Goal: Task Accomplishment & Management: Manage account settings

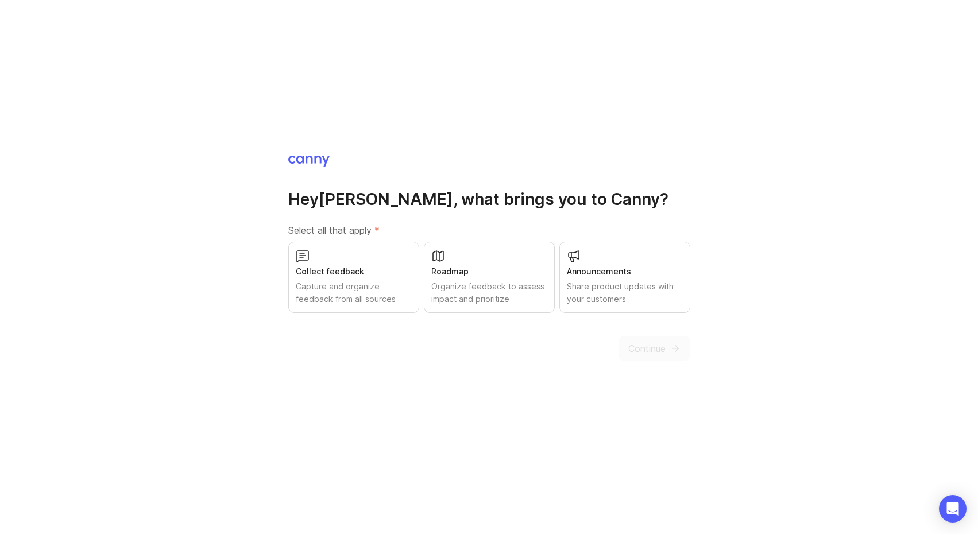
click at [354, 286] on div "Capture and organize feedback from all sources" at bounding box center [354, 292] width 116 height 25
click at [667, 343] on button "Continue" at bounding box center [654, 348] width 72 height 25
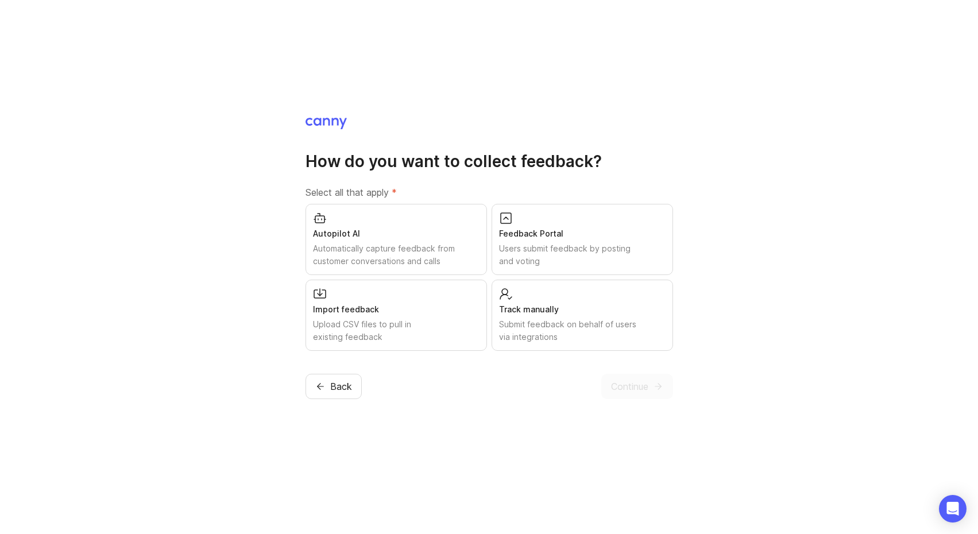
click at [558, 324] on div "Submit feedback on behalf of users via integrations" at bounding box center [582, 330] width 167 height 25
click at [424, 246] on div "Automatically capture feedback from customer conversations and calls" at bounding box center [396, 254] width 167 height 25
click at [538, 239] on div "Feedback Portal" at bounding box center [582, 233] width 167 height 13
click at [395, 312] on div "Import feedback" at bounding box center [396, 309] width 167 height 13
click at [643, 388] on span "Continue" at bounding box center [629, 387] width 37 height 14
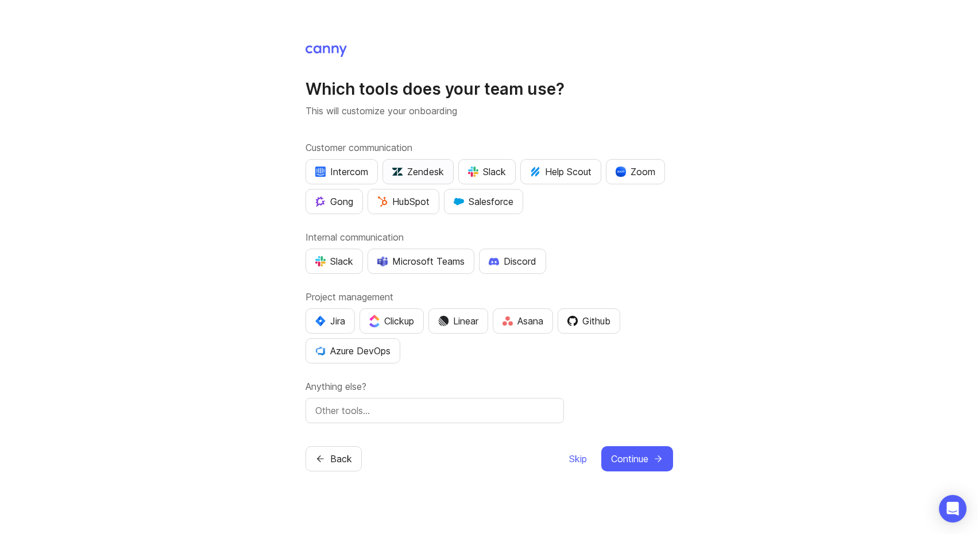
click at [410, 171] on div "Zendesk" at bounding box center [418, 172] width 52 height 14
click at [487, 175] on div "Slack" at bounding box center [487, 172] width 38 height 14
click at [405, 198] on div "HubSpot" at bounding box center [403, 202] width 52 height 14
click at [345, 253] on button "Slack" at bounding box center [334, 261] width 57 height 25
click at [337, 313] on button "Jira" at bounding box center [330, 320] width 49 height 25
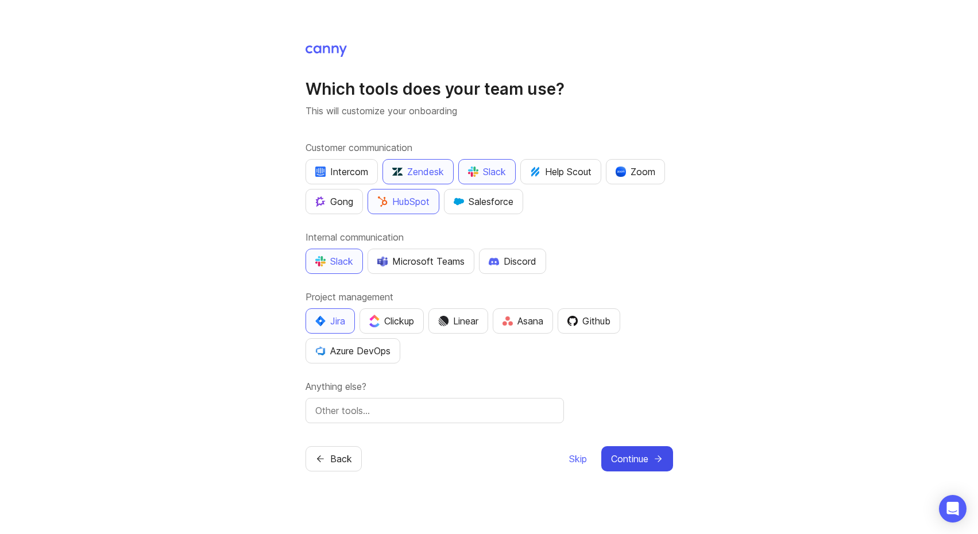
click at [648, 461] on button "Continue" at bounding box center [637, 458] width 72 height 25
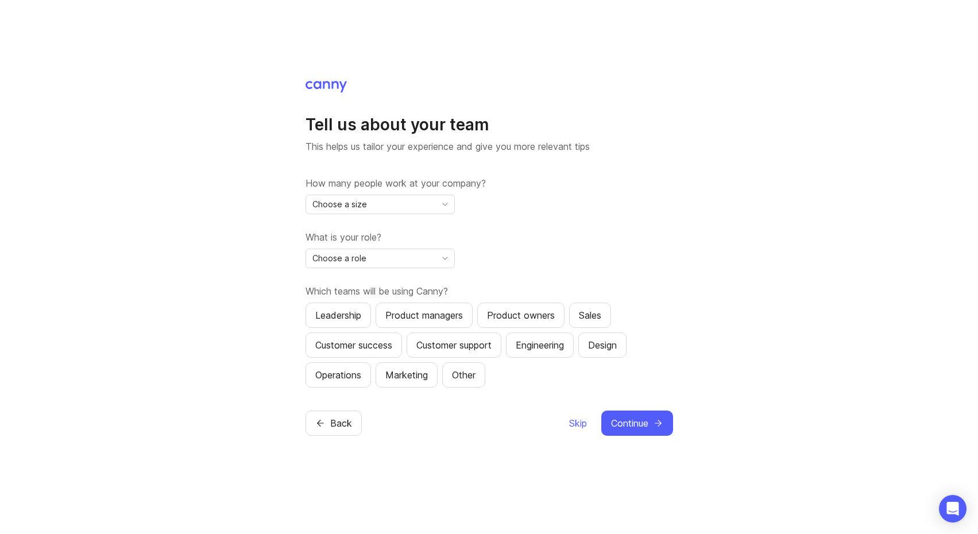
click at [355, 202] on span "Choose a size" at bounding box center [339, 204] width 55 height 13
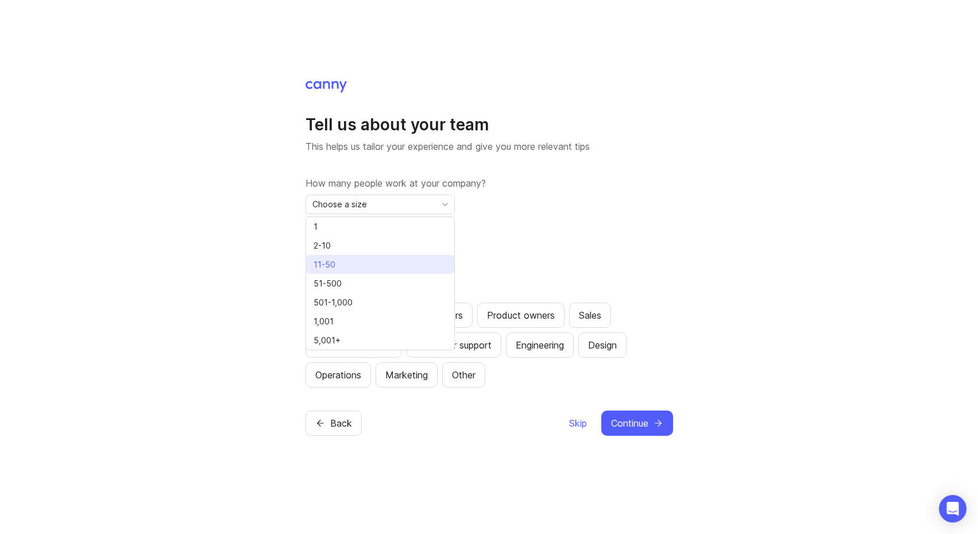
click at [354, 258] on li "11-50" at bounding box center [380, 264] width 148 height 19
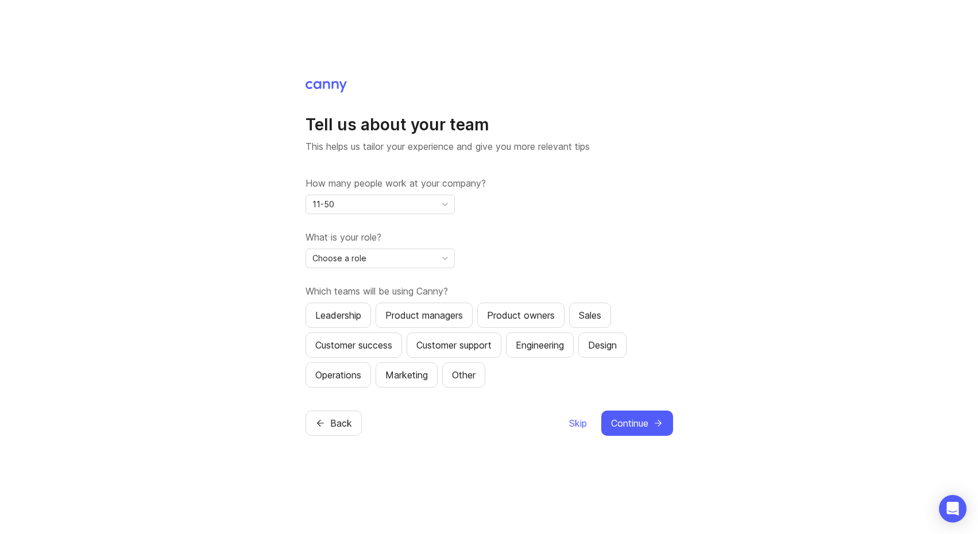
click at [354, 258] on span "Choose a role" at bounding box center [339, 258] width 54 height 13
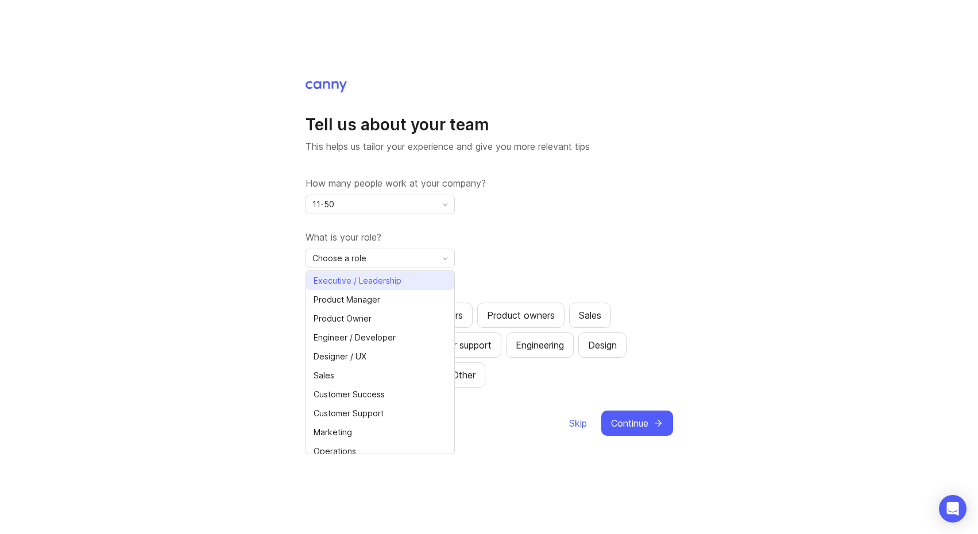
click at [363, 287] on li "Executive / Leadership" at bounding box center [380, 280] width 148 height 19
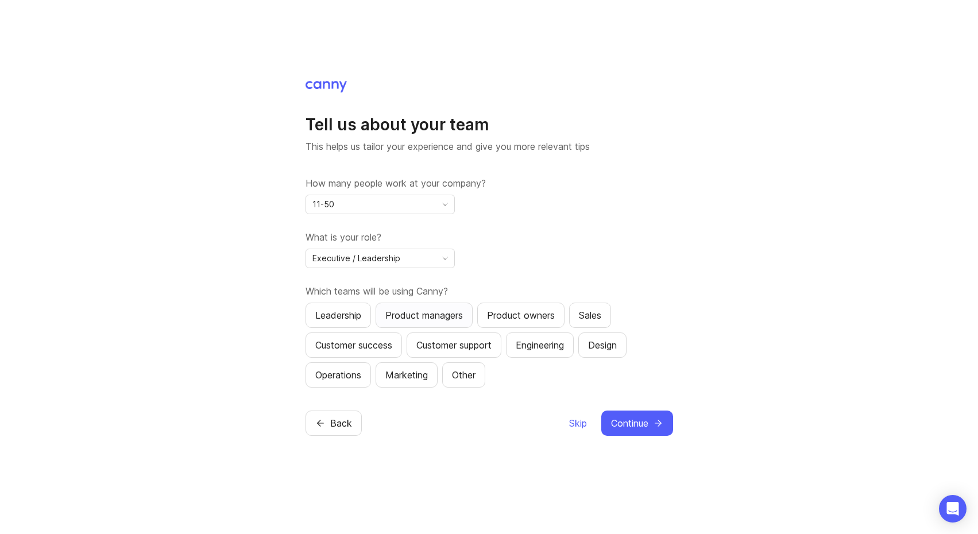
click at [418, 312] on div "Product managers" at bounding box center [424, 315] width 78 height 14
click at [372, 345] on div "Customer success" at bounding box center [353, 345] width 77 height 14
click at [468, 338] on div "Customer support" at bounding box center [453, 345] width 75 height 14
click at [548, 354] on button "Engineering" at bounding box center [540, 344] width 68 height 25
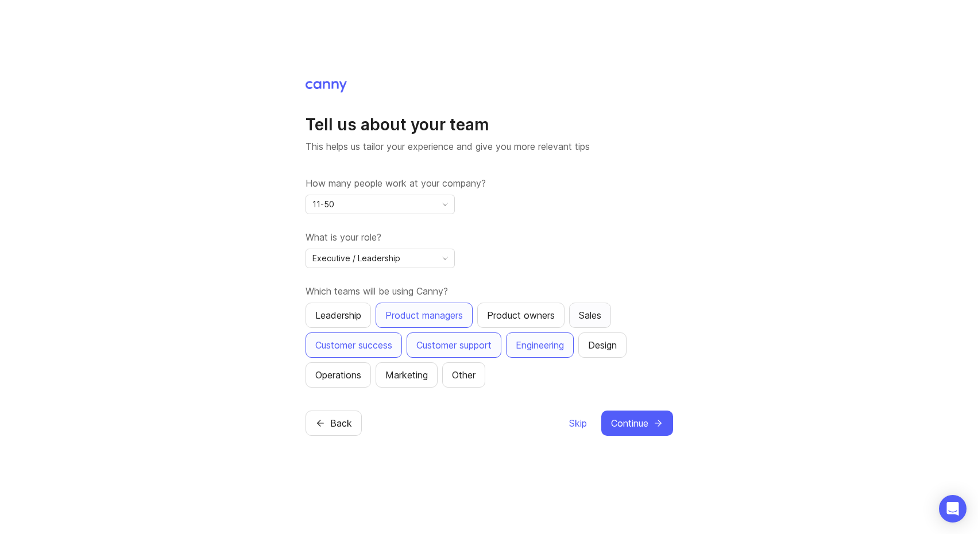
click at [599, 322] on button "Sales" at bounding box center [590, 315] width 42 height 25
click at [629, 423] on span "Continue" at bounding box center [629, 423] width 37 height 14
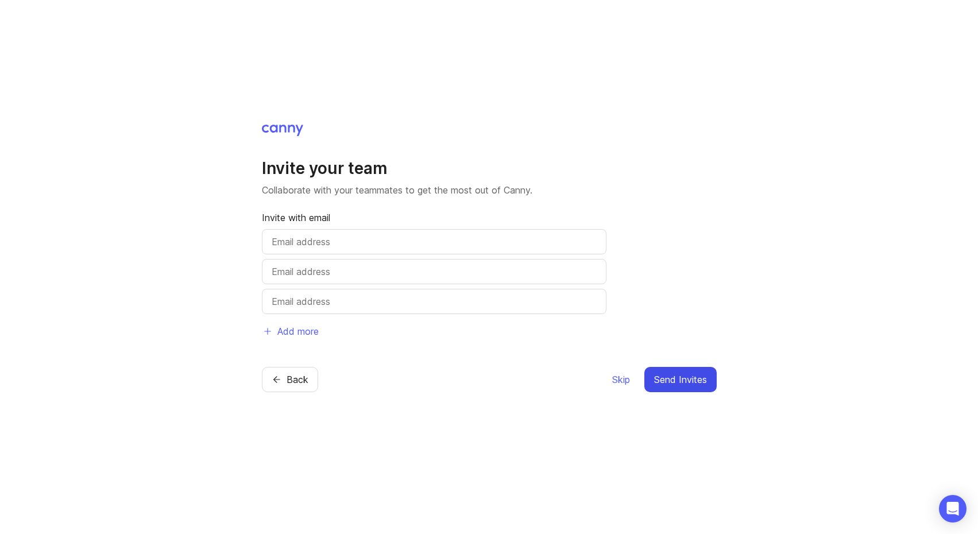
click at [672, 385] on span "Send Invites" at bounding box center [680, 380] width 53 height 14
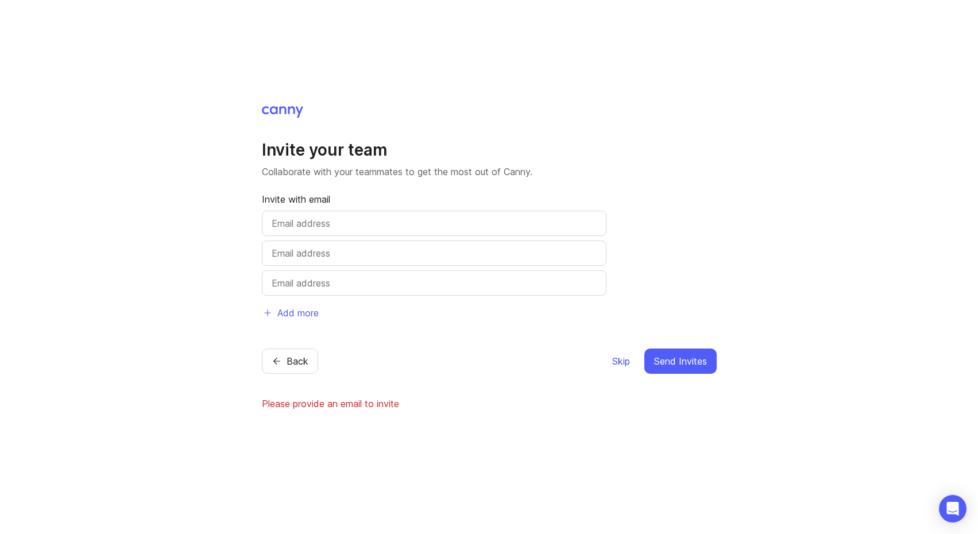
click at [620, 366] on span "Skip" at bounding box center [621, 361] width 18 height 14
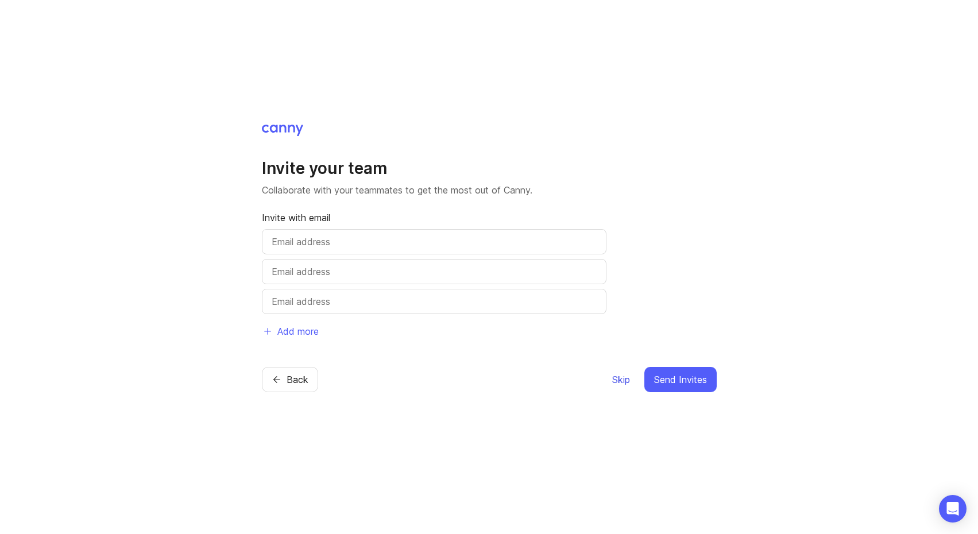
click at [622, 381] on span "Skip" at bounding box center [621, 380] width 18 height 14
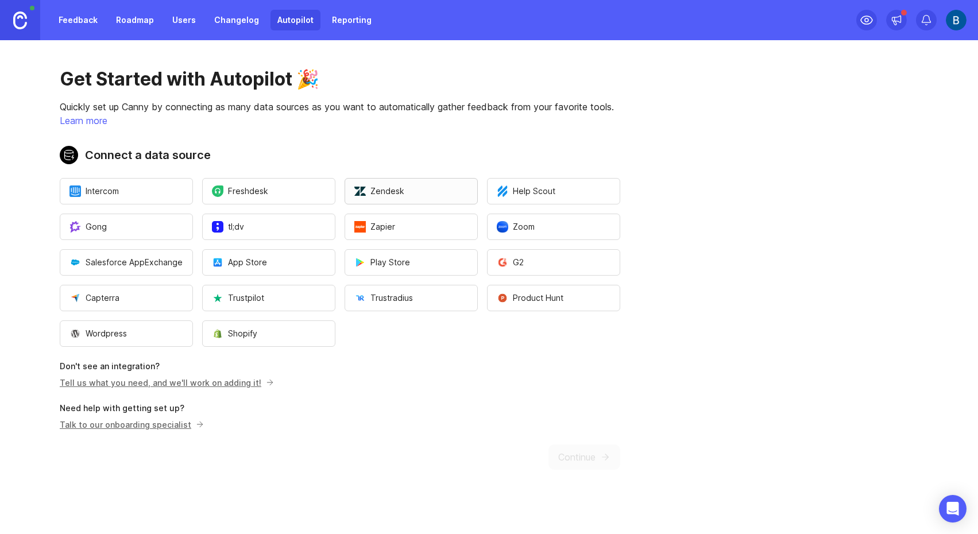
click at [393, 188] on span "Zendesk" at bounding box center [379, 190] width 50 height 11
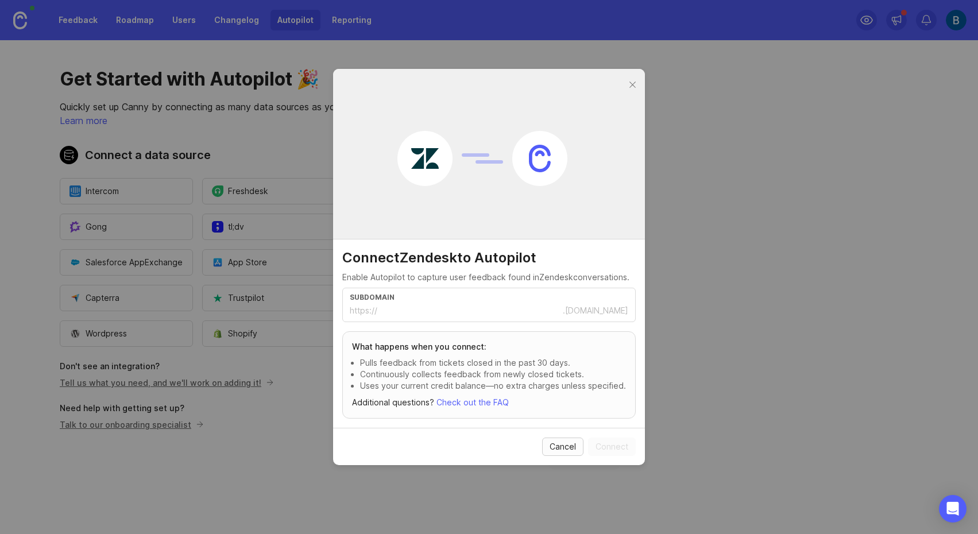
click at [562, 445] on span "Cancel" at bounding box center [563, 446] width 26 height 11
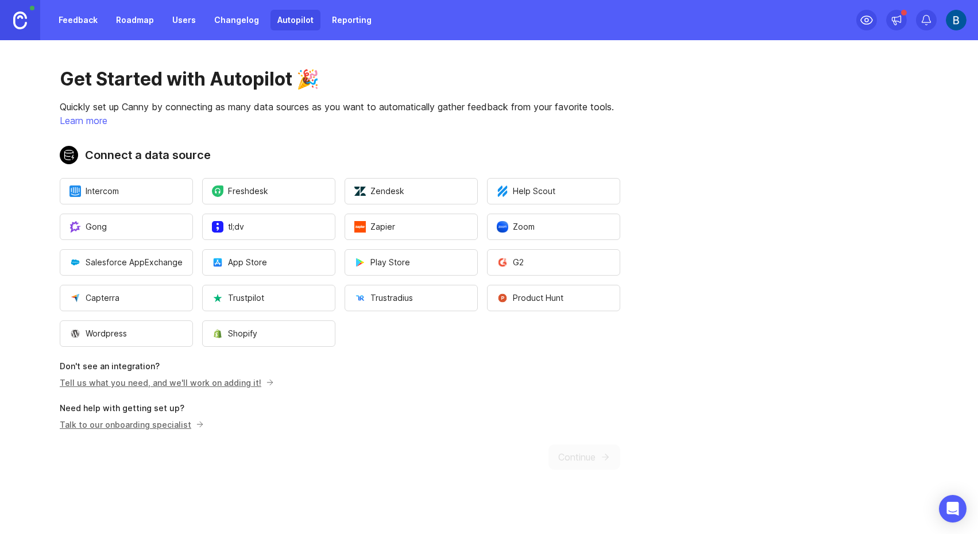
click at [475, 395] on div "Get Started with Autopilot 🎉 Quickly set up Canny by connecting as many data so…" at bounding box center [340, 268] width 680 height 457
click at [593, 456] on div "Get Started with Autopilot 🎉 Quickly set up Canny by connecting as many data so…" at bounding box center [340, 268] width 680 height 457
click at [341, 23] on link "Reporting" at bounding box center [351, 20] width 53 height 21
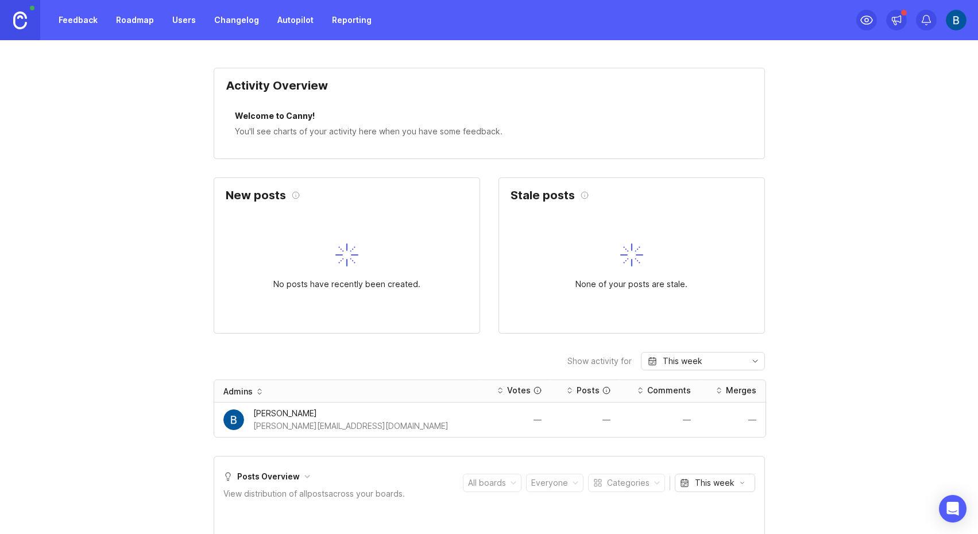
click at [127, 28] on link "Roadmap" at bounding box center [135, 20] width 52 height 21
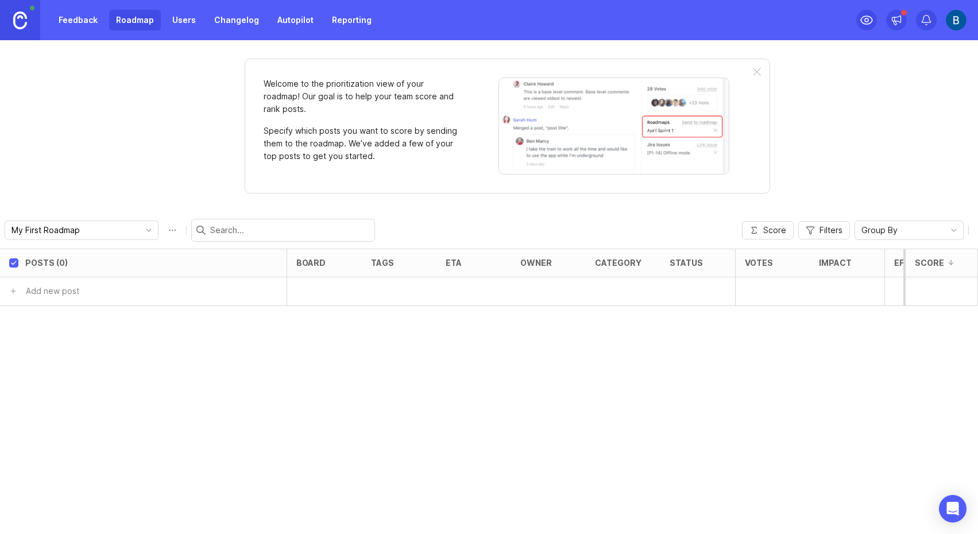
click at [83, 17] on link "Feedback" at bounding box center [78, 20] width 53 height 21
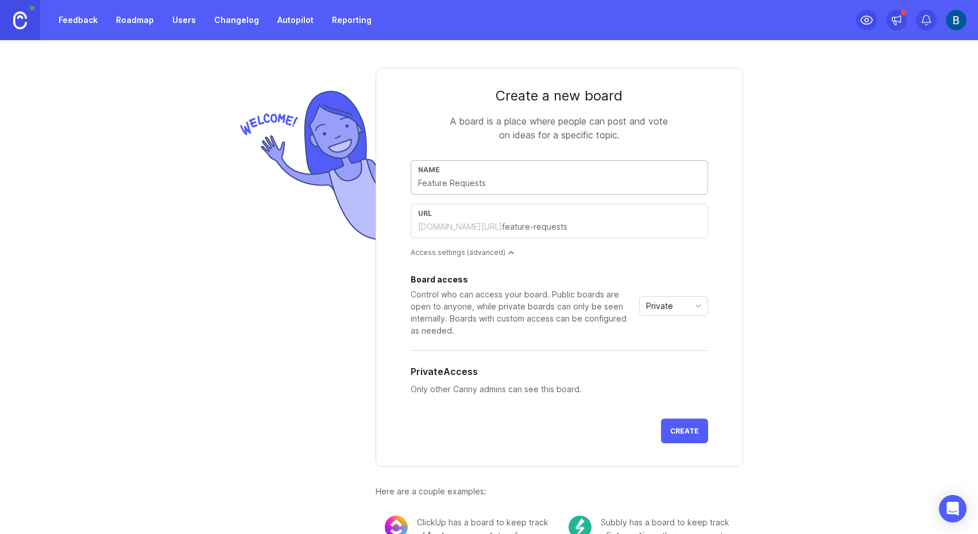
click at [116, 19] on link "Roadmap" at bounding box center [135, 20] width 52 height 21
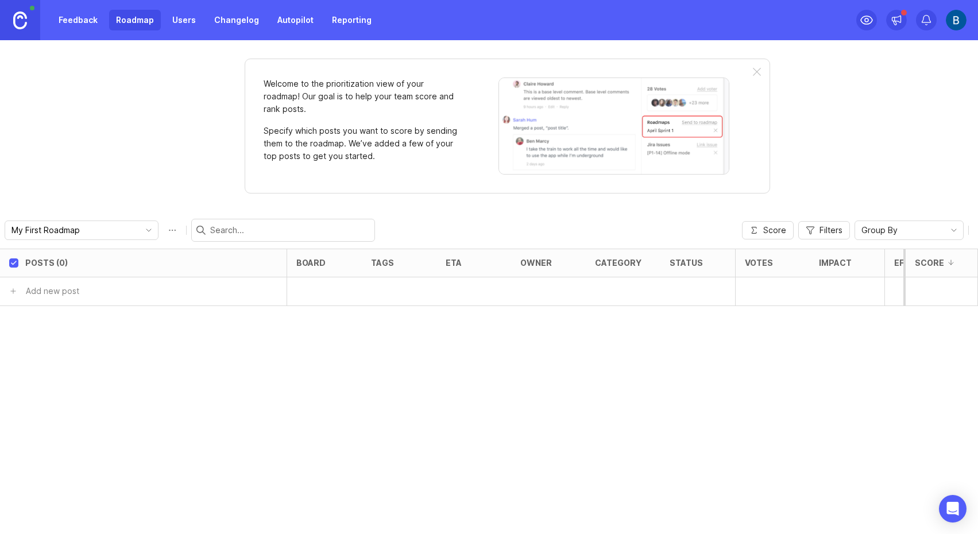
click at [188, 14] on link "Users" at bounding box center [183, 20] width 37 height 21
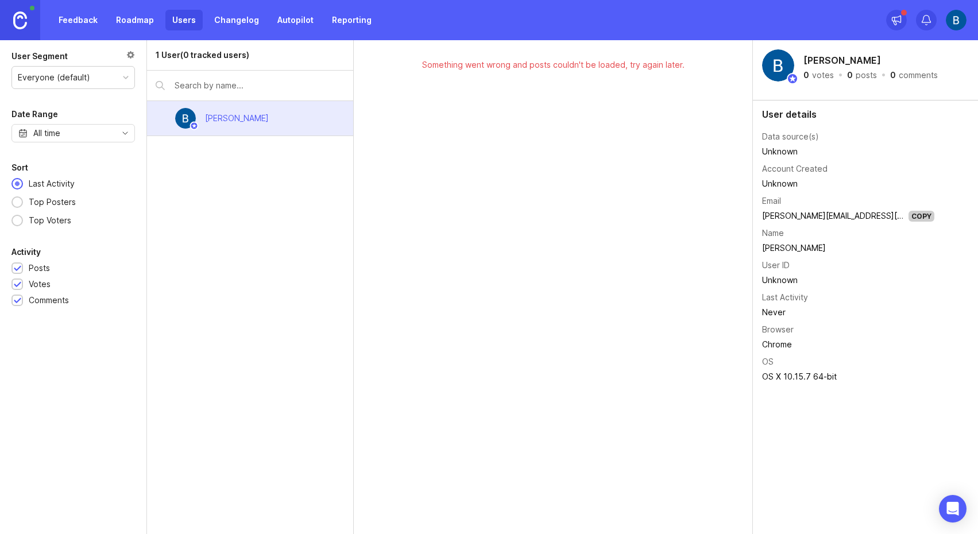
click at [230, 18] on link "Changelog" at bounding box center [236, 20] width 59 height 21
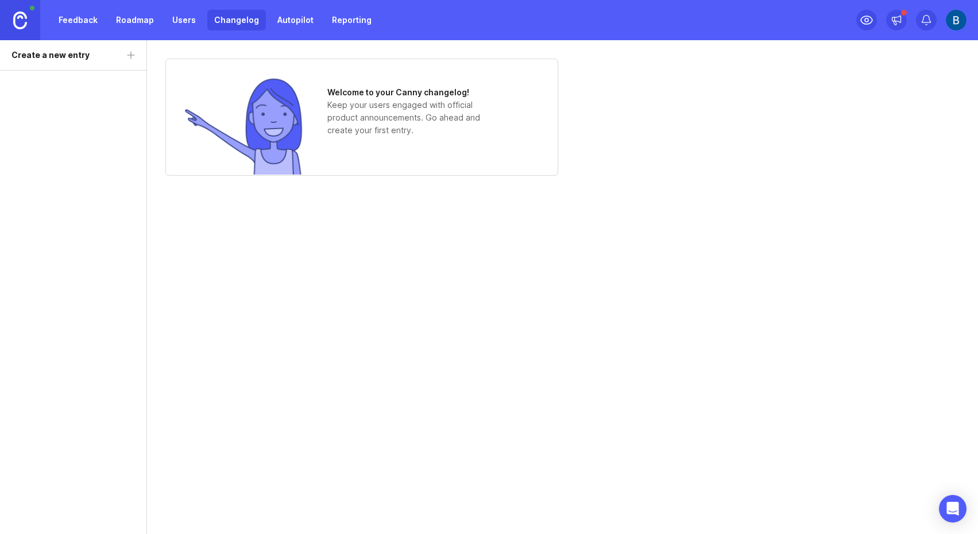
click at [280, 21] on link "Autopilot" at bounding box center [295, 20] width 50 height 21
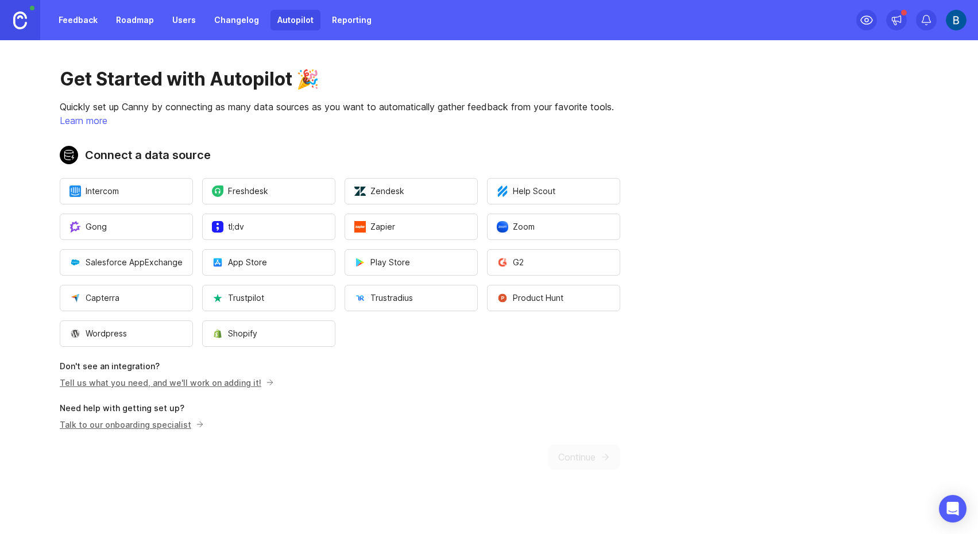
click at [339, 23] on link "Reporting" at bounding box center [351, 20] width 53 height 21
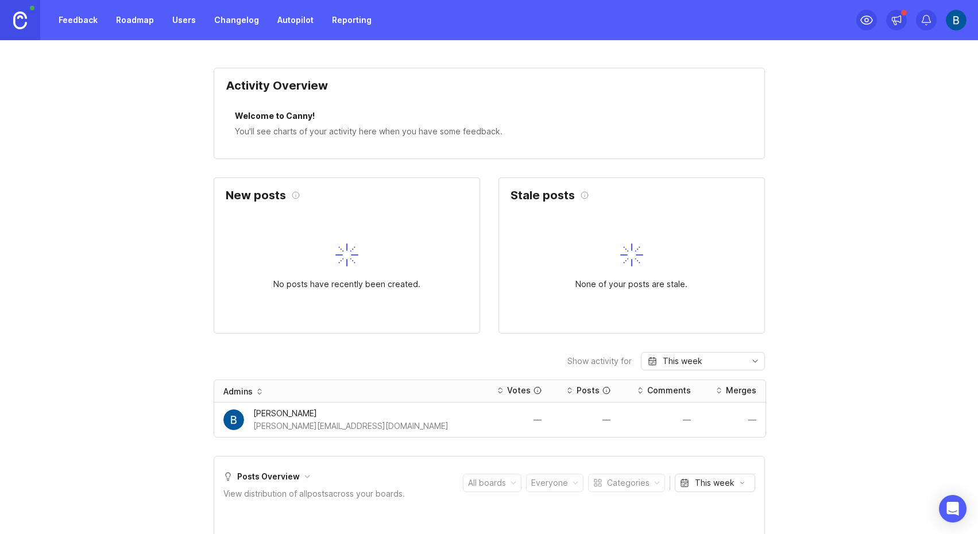
click at [5, 14] on link at bounding box center [20, 20] width 40 height 40
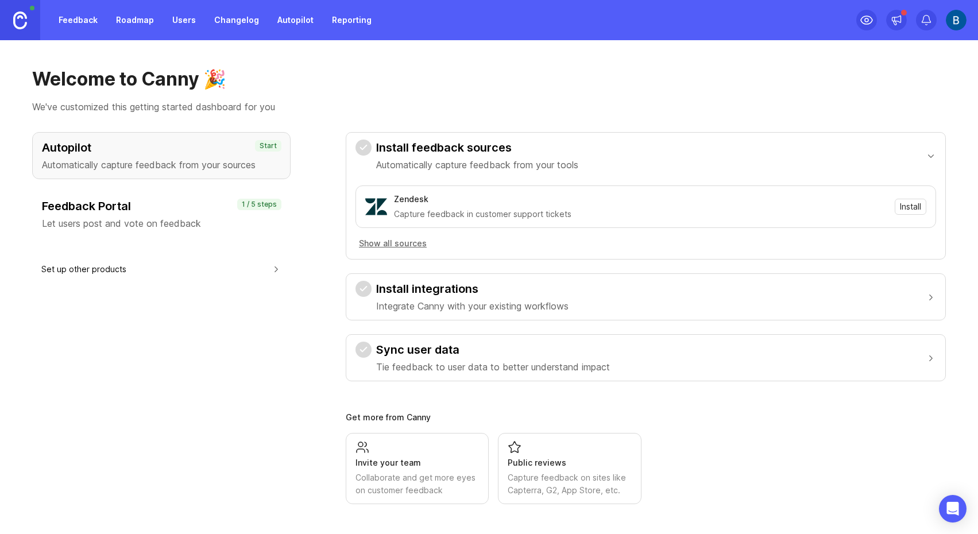
click at [137, 214] on div "Feedback Portal Let users post and vote on feedback" at bounding box center [161, 214] width 239 height 32
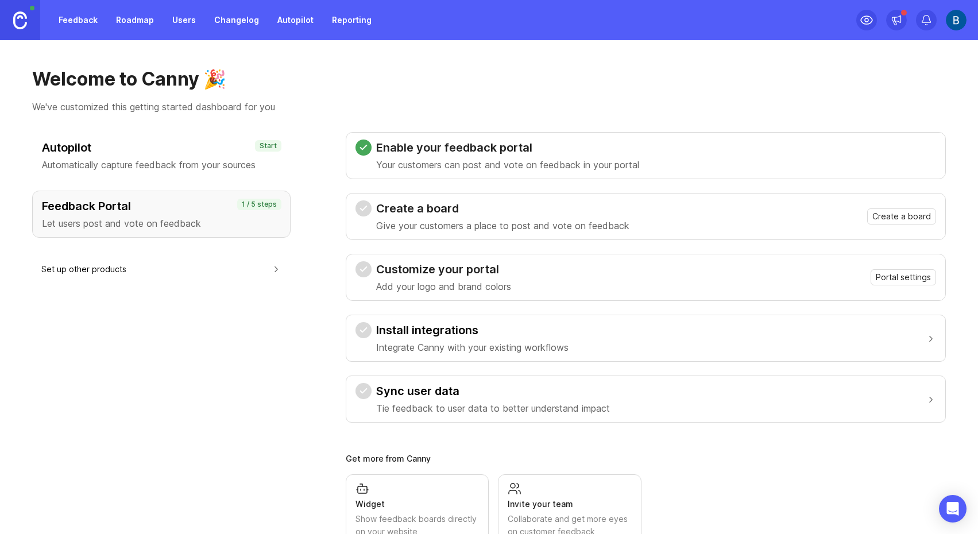
click at [127, 18] on link "Roadmap" at bounding box center [135, 20] width 52 height 21
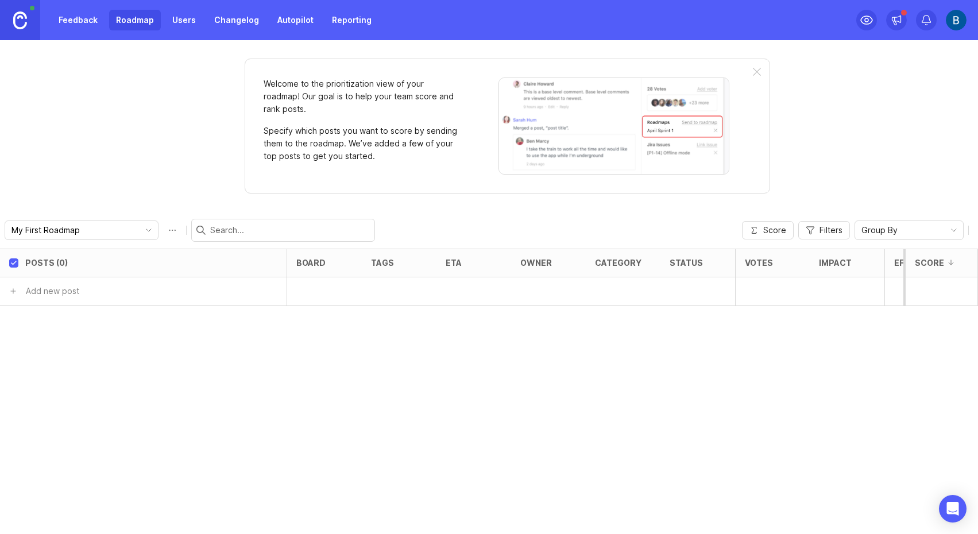
click at [69, 234] on body "Feedback Roadmap Users Changelog Autopilot Reporting Welcome to the prioritizat…" at bounding box center [489, 267] width 978 height 534
click at [118, 209] on div "Welcome to the prioritization view of your roadmap! Our goal is to help your te…" at bounding box center [489, 287] width 978 height 494
click at [187, 20] on link "Users" at bounding box center [183, 20] width 37 height 21
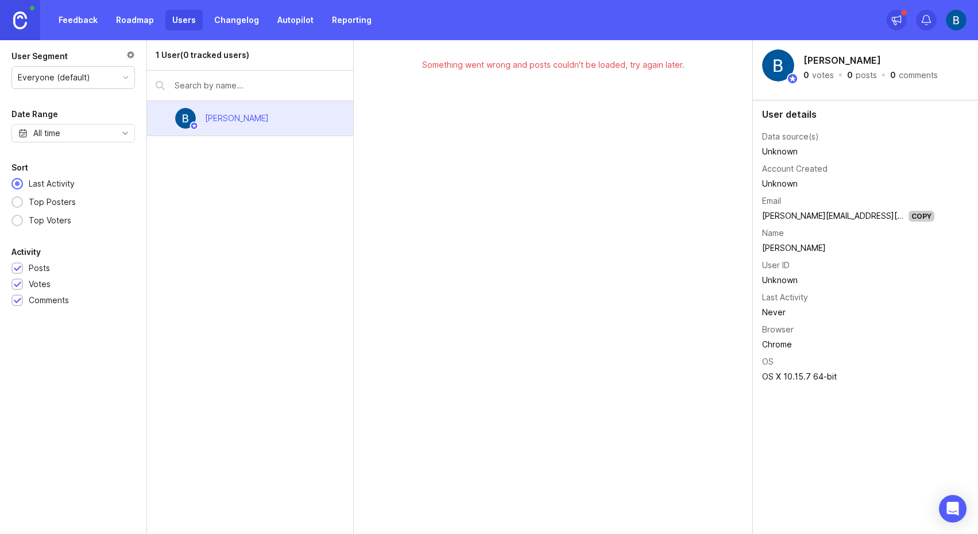
click at [231, 21] on link "Changelog" at bounding box center [236, 20] width 59 height 21
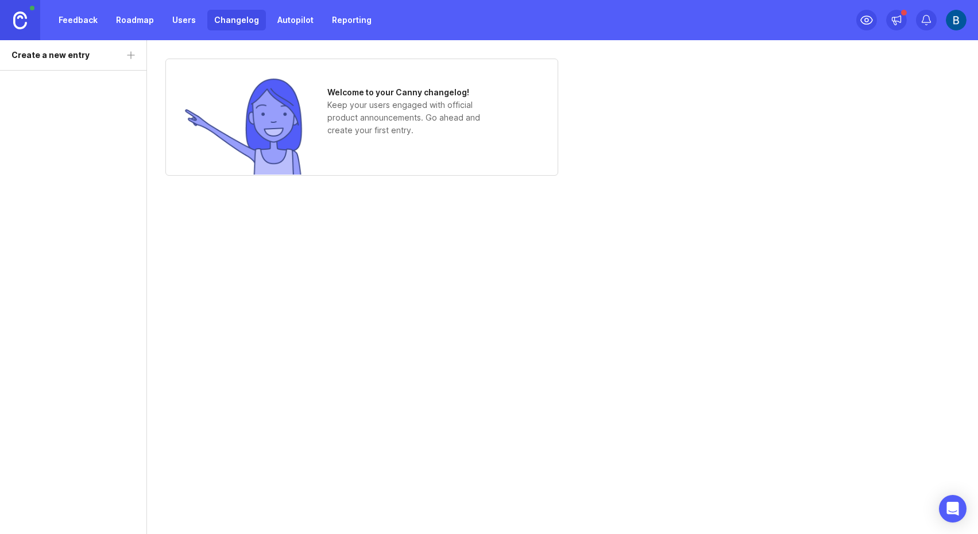
click at [285, 21] on link "Autopilot" at bounding box center [295, 20] width 50 height 21
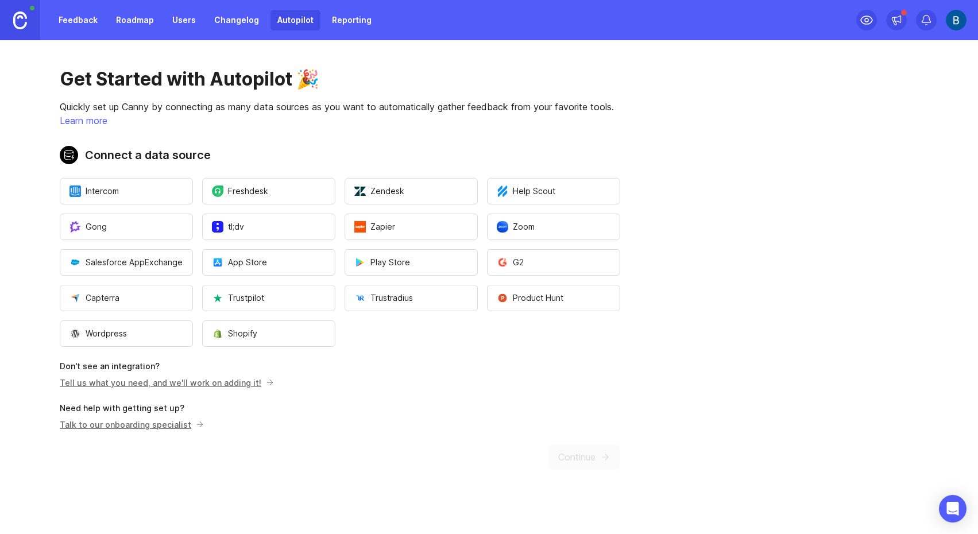
click at [353, 19] on link "Reporting" at bounding box center [351, 20] width 53 height 21
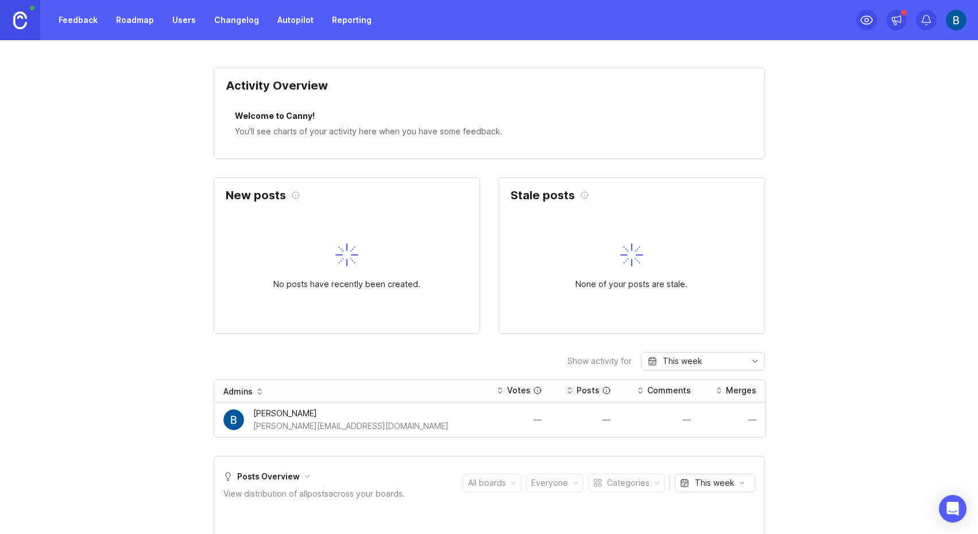
click at [273, 30] on link "Autopilot" at bounding box center [295, 20] width 50 height 21
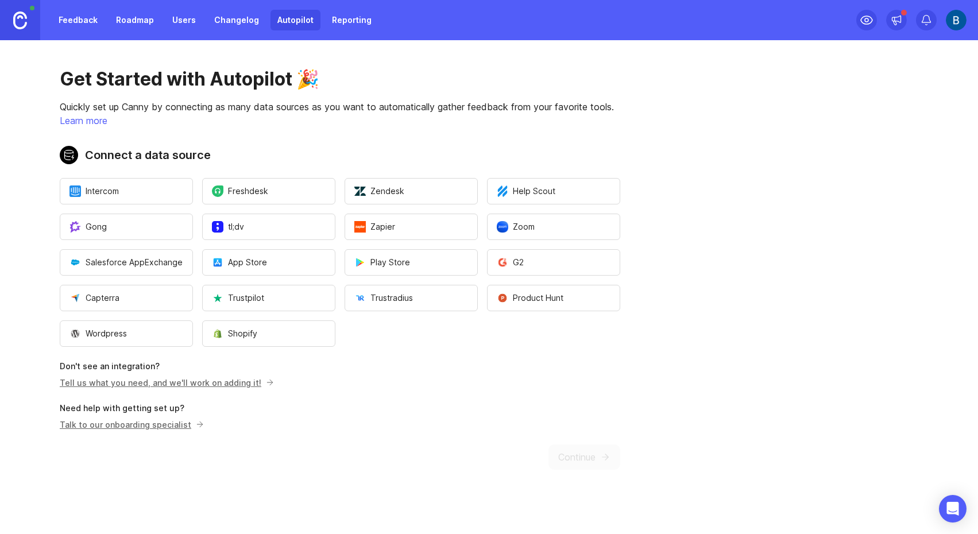
click at [609, 136] on div "Get Started with Autopilot 🎉 Quickly set up Canny by connecting as many data so…" at bounding box center [340, 268] width 680 height 457
